Goal: Task Accomplishment & Management: Use online tool/utility

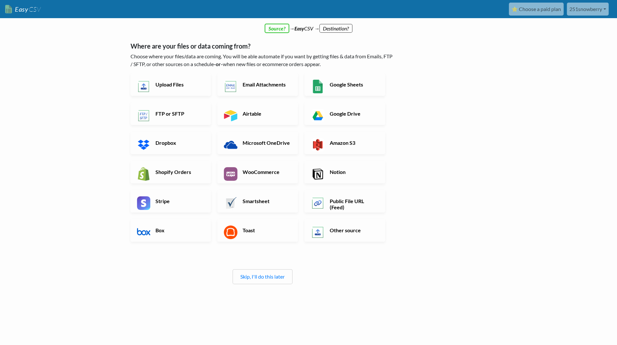
click at [588, 11] on link "251snowberry" at bounding box center [588, 9] width 42 height 13
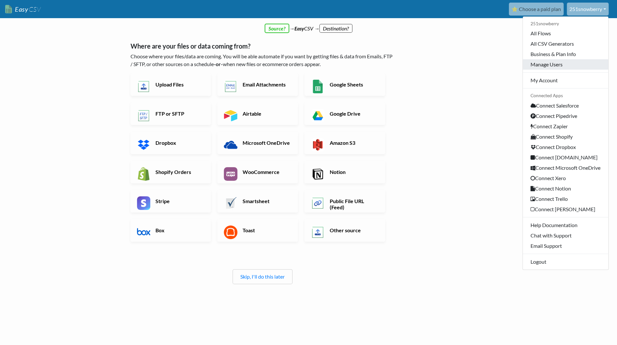
click at [545, 63] on link "Manage Users" at bounding box center [566, 64] width 86 height 10
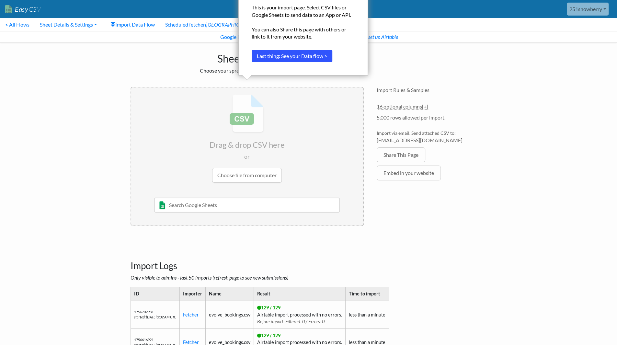
scroll to position [0, 0]
click at [412, 55] on div "Sheet Import Choose your spreadsheet below to import. Drag & drop CSV here or C…" at bounding box center [308, 137] width 369 height 190
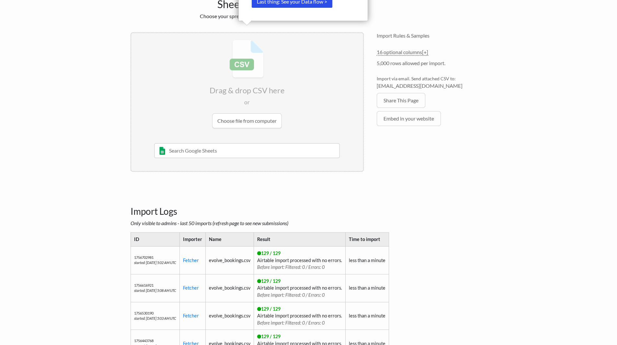
scroll to position [0, 0]
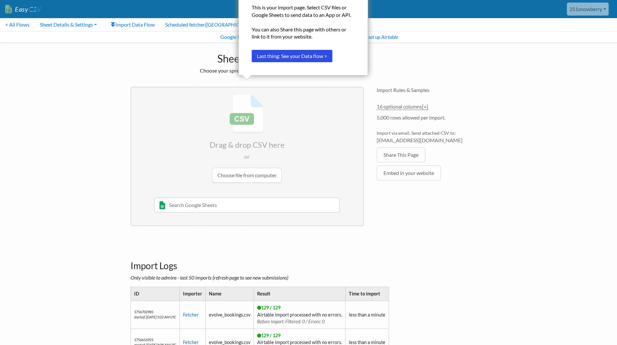
click at [481, 128] on ul "16 optional columns [+] Col Header Value Options Guest Name text Status text Bo…" at bounding box center [432, 143] width 110 height 81
drag, startPoint x: 183, startPoint y: 55, endPoint x: 287, endPoint y: 116, distance: 121.2
click at [287, 116] on div "Sheet Import Choose your spreadsheet below to import. Drag & drop CSV here or C…" at bounding box center [308, 138] width 369 height 190
click at [287, 116] on input "file" at bounding box center [247, 139] width 232 height 102
click at [306, 57] on button "Last thing: See your Data flow >" at bounding box center [292, 56] width 81 height 12
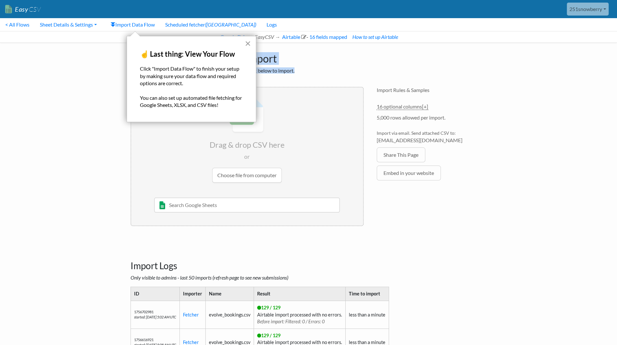
click at [246, 44] on button "×" at bounding box center [248, 43] width 6 height 10
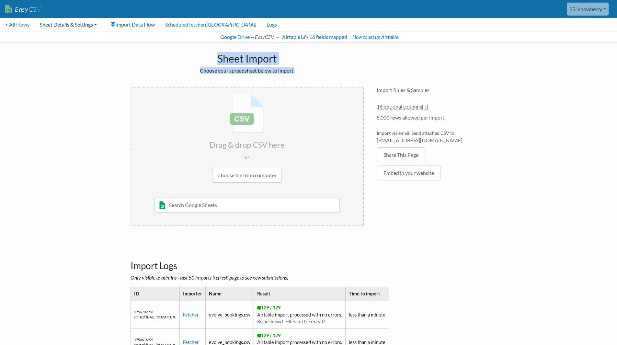
click at [68, 26] on link "Sheet Details & Settings" at bounding box center [68, 24] width 67 height 13
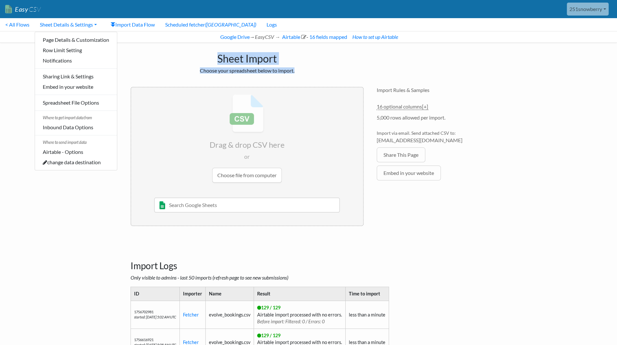
click at [159, 61] on h1 "Sheet Import" at bounding box center [247, 57] width 233 height 16
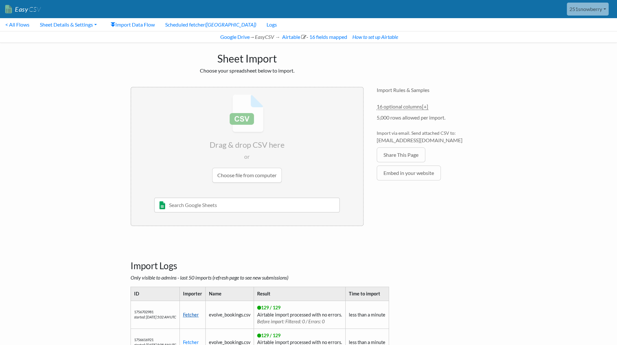
click at [198, 315] on link "Fetcher" at bounding box center [191, 315] width 16 height 6
click at [92, 27] on link "Sheet Details & Settings" at bounding box center [68, 24] width 67 height 13
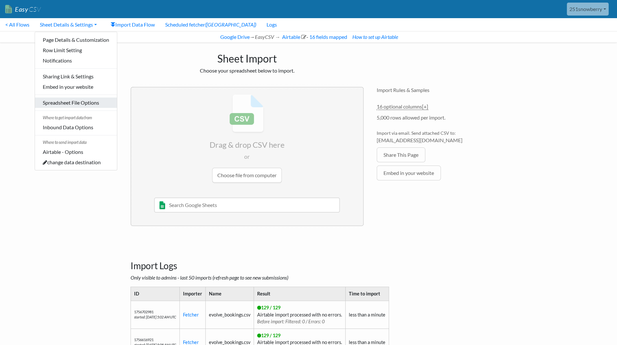
click at [74, 105] on link "Spreadsheet File Options" at bounding box center [76, 103] width 82 height 10
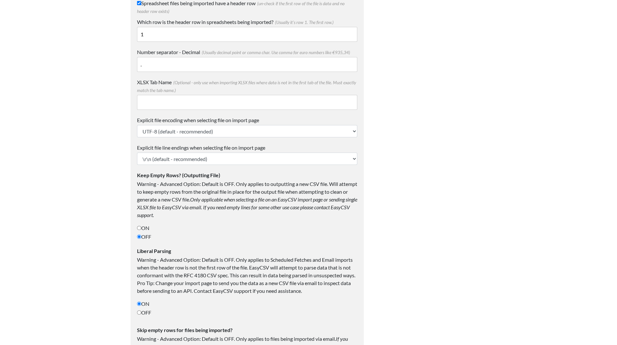
scroll to position [126, 0]
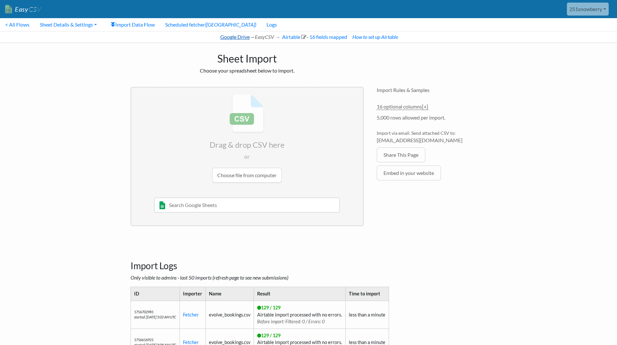
click at [236, 35] on link "Google Drive" at bounding box center [234, 37] width 30 height 6
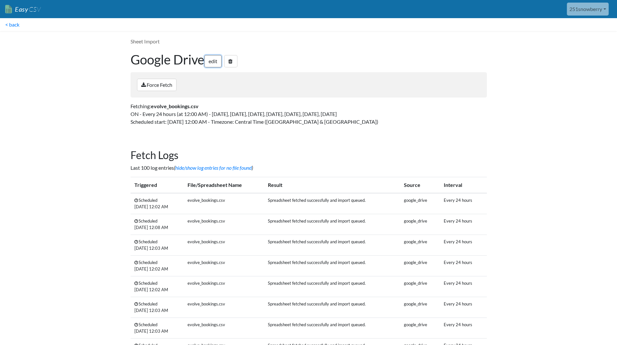
click at [218, 64] on link "edit" at bounding box center [212, 61] width 17 height 12
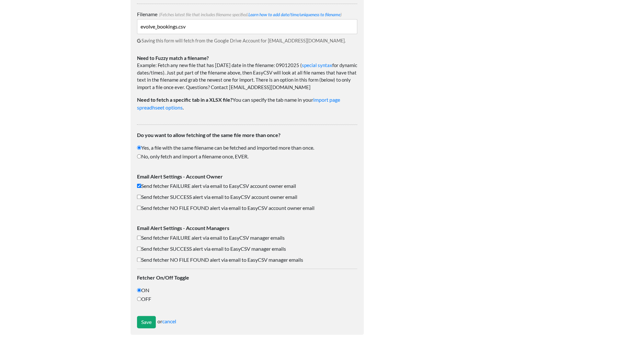
scroll to position [412, 0]
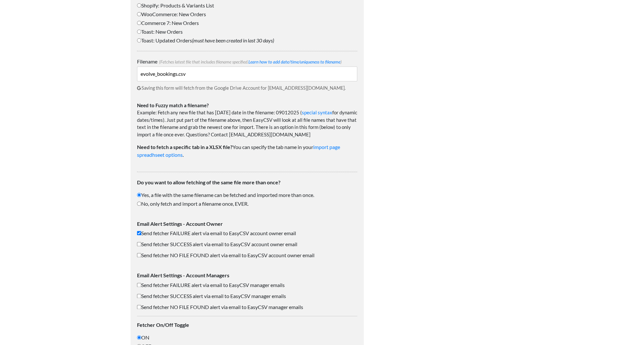
click at [194, 75] on input "evolve_bookings.csv" at bounding box center [247, 73] width 220 height 15
click at [428, 112] on div at bounding box center [431, 4] width 123 height 770
drag, startPoint x: 247, startPoint y: 87, endPoint x: 321, endPoint y: 90, distance: 74.9
click at [321, 90] on p "Saving this form will fetch from the Google Drive Account for 251snowberry@gmai…" at bounding box center [247, 86] width 220 height 10
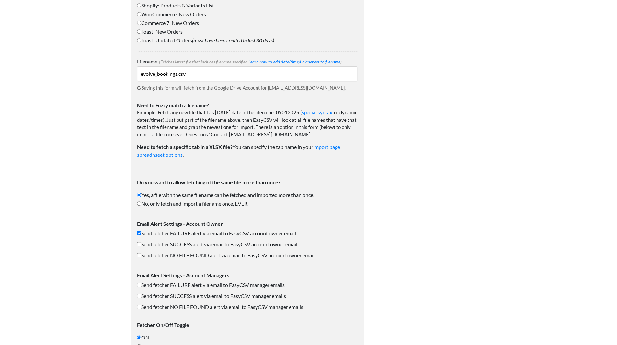
click at [397, 91] on div at bounding box center [431, 4] width 123 height 770
